Goal: Information Seeking & Learning: Learn about a topic

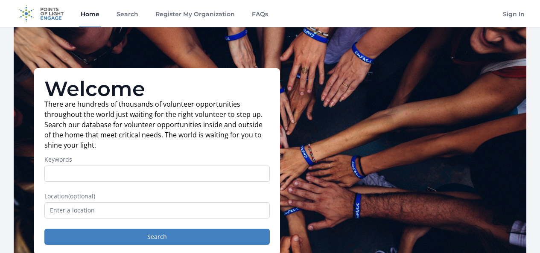
scroll to position [43, 0]
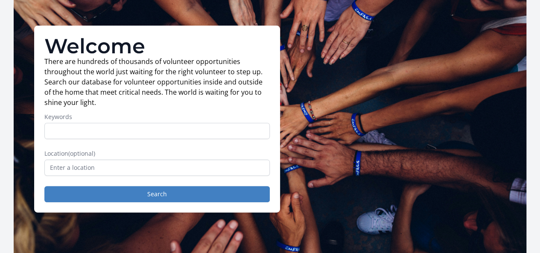
click at [80, 132] on input "Keywords" at bounding box center [156, 131] width 225 height 16
type input "remote"
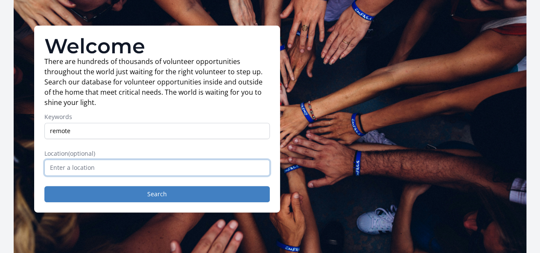
click at [54, 176] on input "text" at bounding box center [156, 168] width 225 height 16
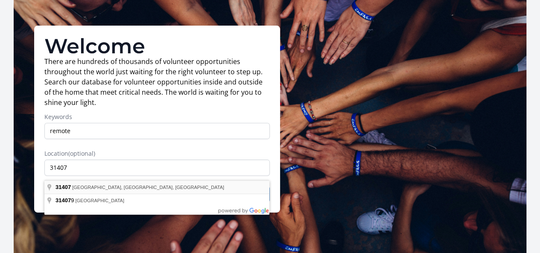
type input "[GEOGRAPHIC_DATA], [GEOGRAPHIC_DATA]"
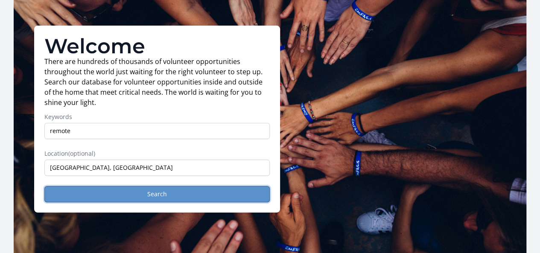
click at [115, 195] on button "Search" at bounding box center [156, 194] width 225 height 16
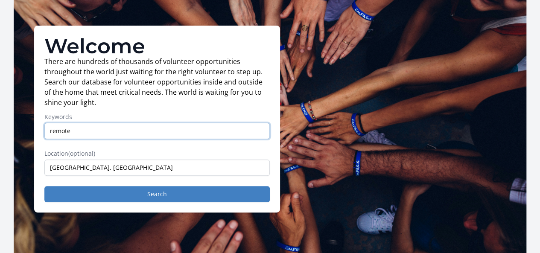
click at [75, 135] on input "remote" at bounding box center [156, 131] width 225 height 16
type input "r"
click at [80, 137] on input "virtual voluntier" at bounding box center [156, 131] width 225 height 16
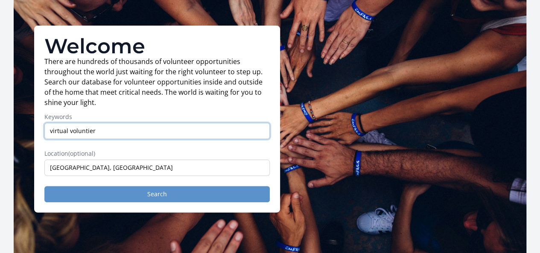
type input "virtual voluntier"
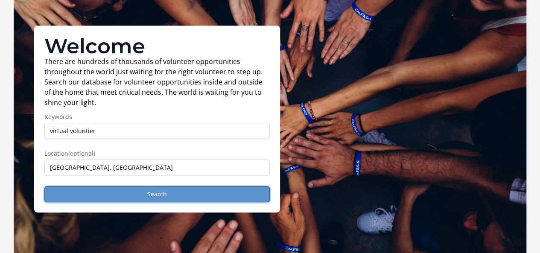
click at [142, 199] on button "Search" at bounding box center [156, 194] width 225 height 16
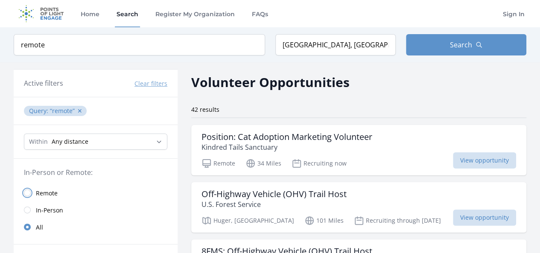
click at [28, 190] on input "radio" at bounding box center [27, 193] width 7 height 7
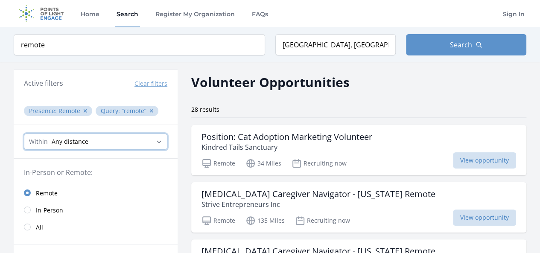
click at [155, 138] on select "Any distance , 5 Miles , 20 Miles , 50 Miles , 100 Miles" at bounding box center [95, 142] width 143 height 16
select select "8046"
click at [24, 134] on select "Any distance , 5 Miles , 20 Miles , 50 Miles , 100 Miles" at bounding box center [95, 142] width 143 height 16
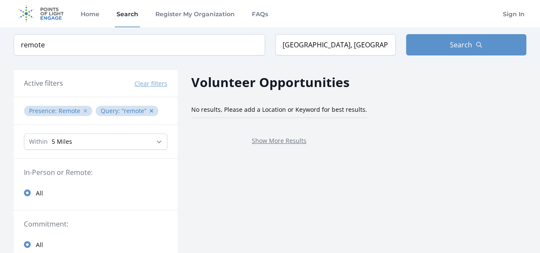
click at [85, 110] on button "✕" at bounding box center [85, 111] width 5 height 9
click at [75, 111] on span "remote ✕" at bounding box center [67, 111] width 35 height 8
click at [78, 109] on button "✕" at bounding box center [79, 111] width 5 height 9
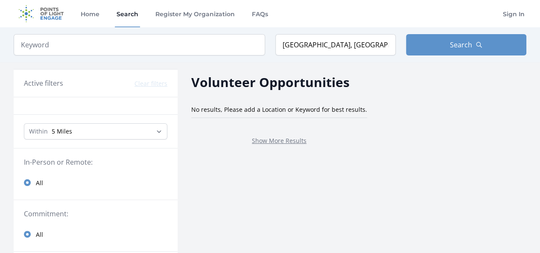
scroll to position [43, 0]
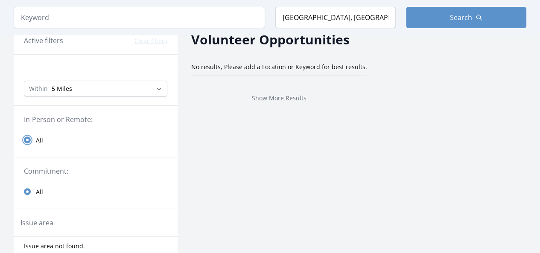
click at [26, 139] on input "radio" at bounding box center [27, 140] width 7 height 7
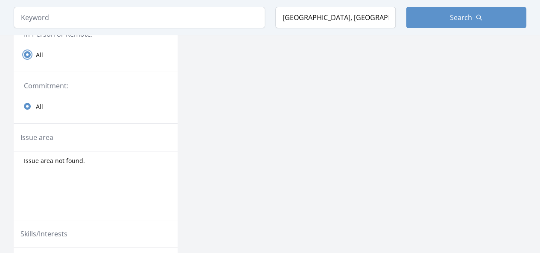
scroll to position [0, 0]
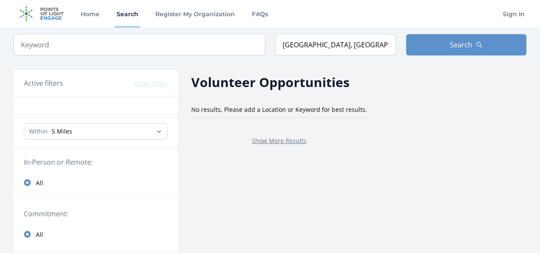
type input "remote"
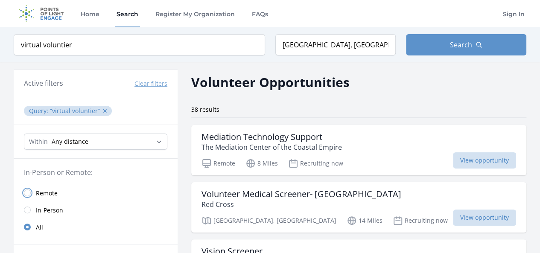
click at [29, 191] on input "radio" at bounding box center [27, 193] width 7 height 7
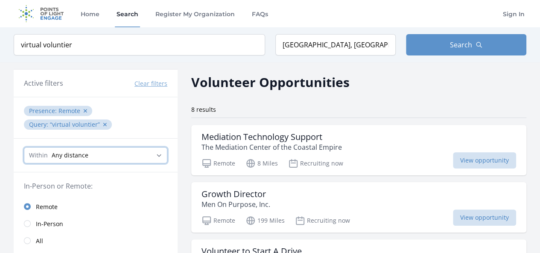
click at [119, 155] on select "Any distance , 5 Miles , 20 Miles , 50 Miles , 100 Miles" at bounding box center [95, 155] width 143 height 16
select select "8046"
click at [24, 147] on select "Any distance , 5 Miles , 20 Miles , 50 Miles , 100 Miles" at bounding box center [95, 155] width 143 height 16
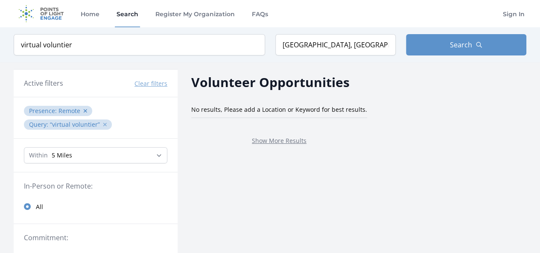
click at [104, 121] on button "✕" at bounding box center [104, 124] width 5 height 9
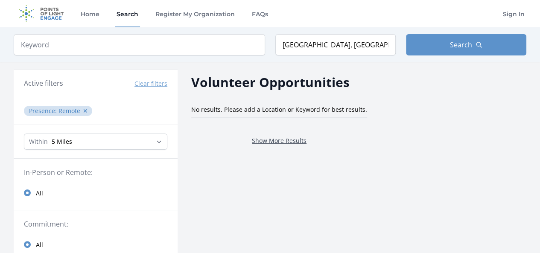
click at [281, 143] on link "Show More Results" at bounding box center [279, 141] width 55 height 8
click at [42, 48] on input "search" at bounding box center [140, 44] width 252 height 21
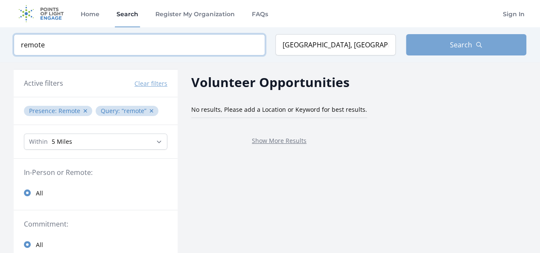
type input "remote"
click at [487, 40] on button "Search" at bounding box center [466, 44] width 120 height 21
